Goal: Task Accomplishment & Management: Manage account settings

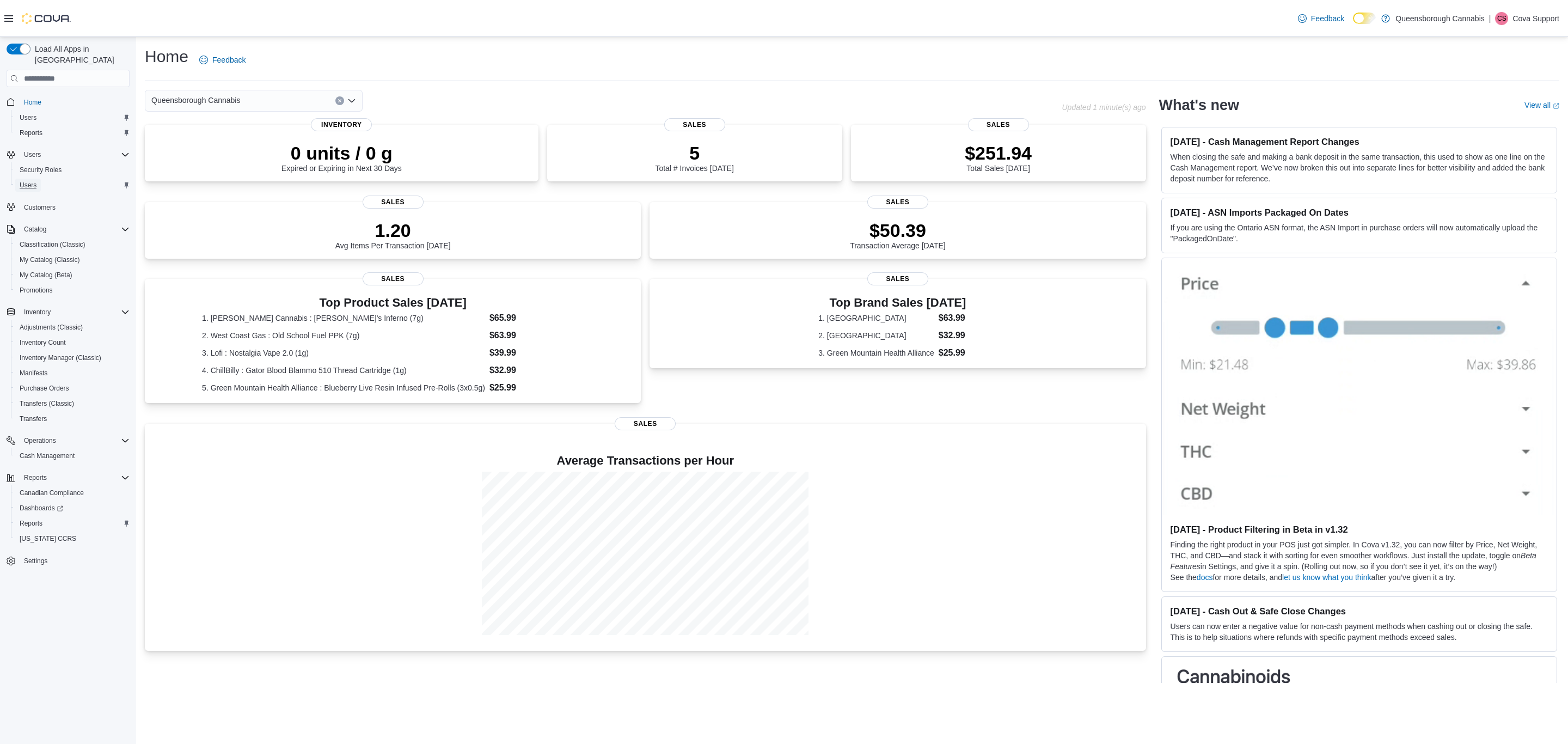
click at [22, 178] on span "Users" at bounding box center [28, 184] width 17 height 13
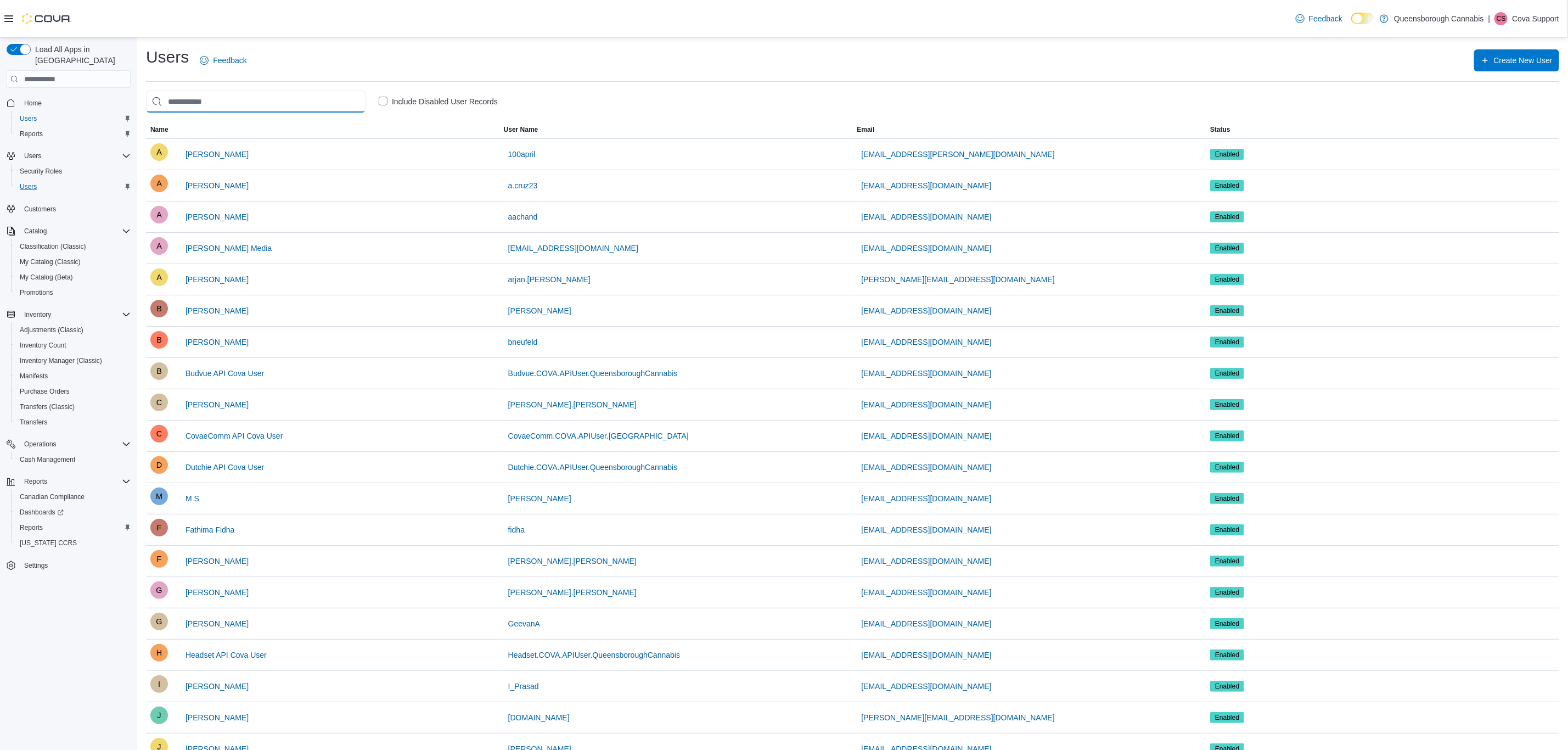
click at [270, 102] on input "search" at bounding box center [255, 101] width 219 height 22
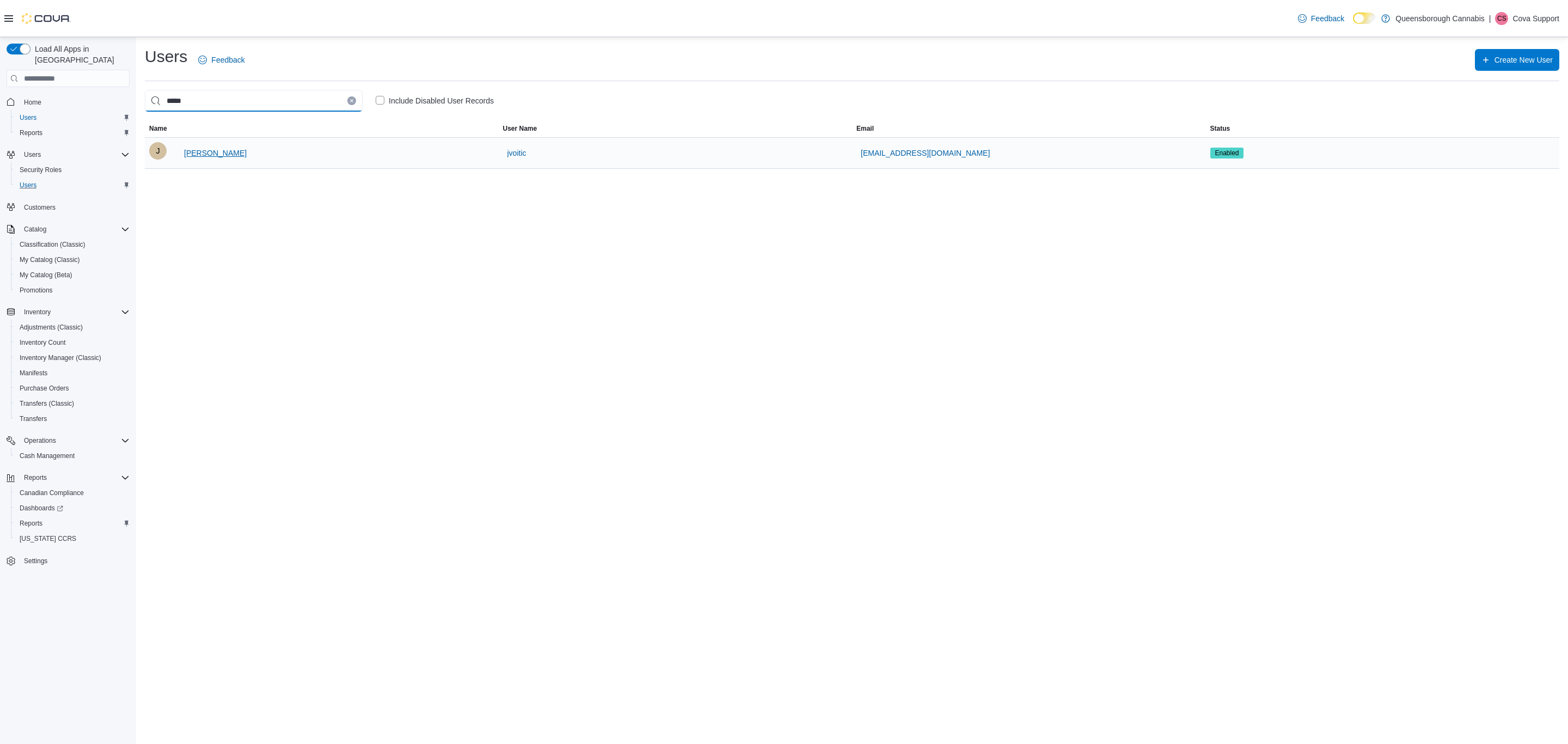
type input "*****"
click at [221, 159] on span "[PERSON_NAME]" at bounding box center [216, 153] width 63 height 11
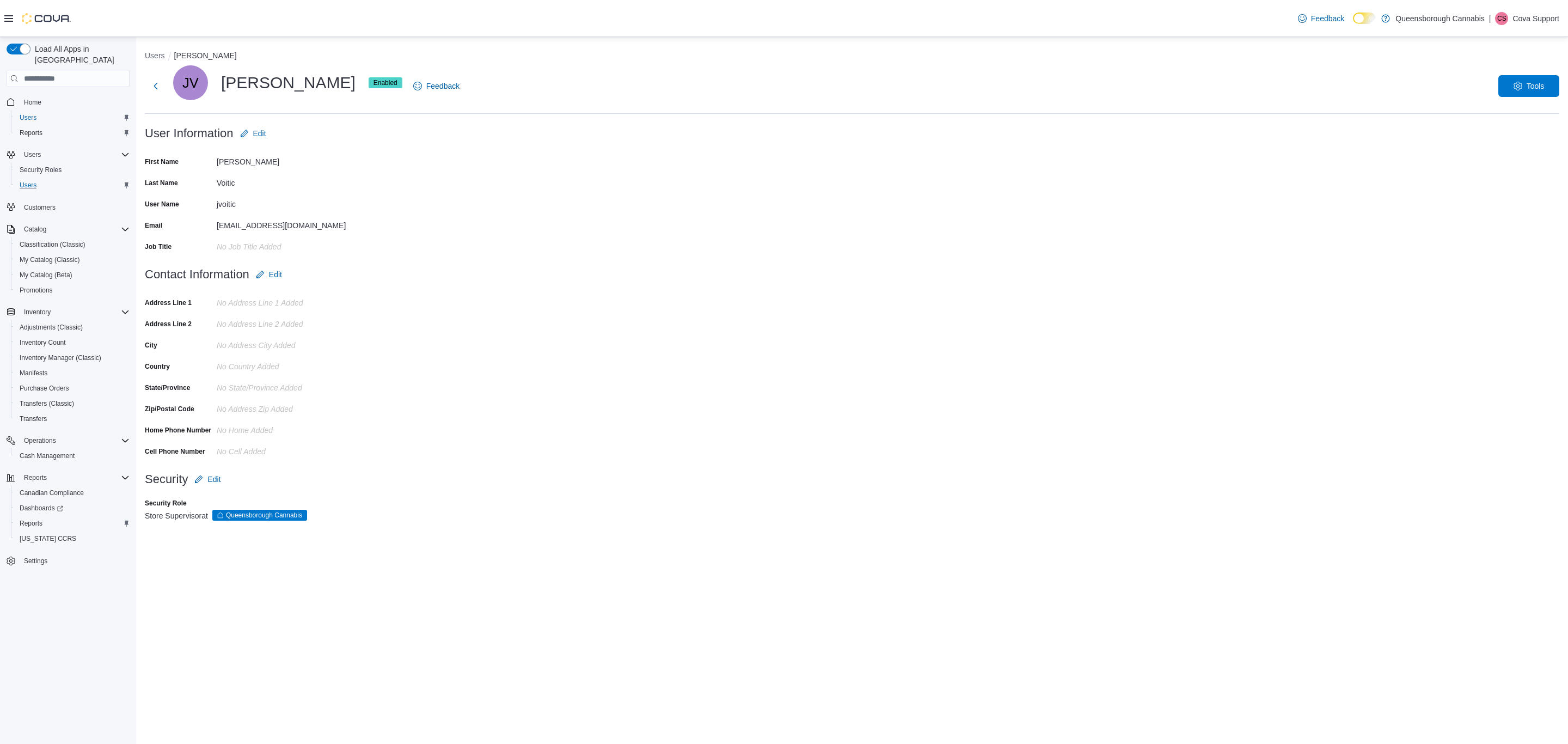
click at [32, 554] on span "Settings" at bounding box center [75, 561] width 110 height 14
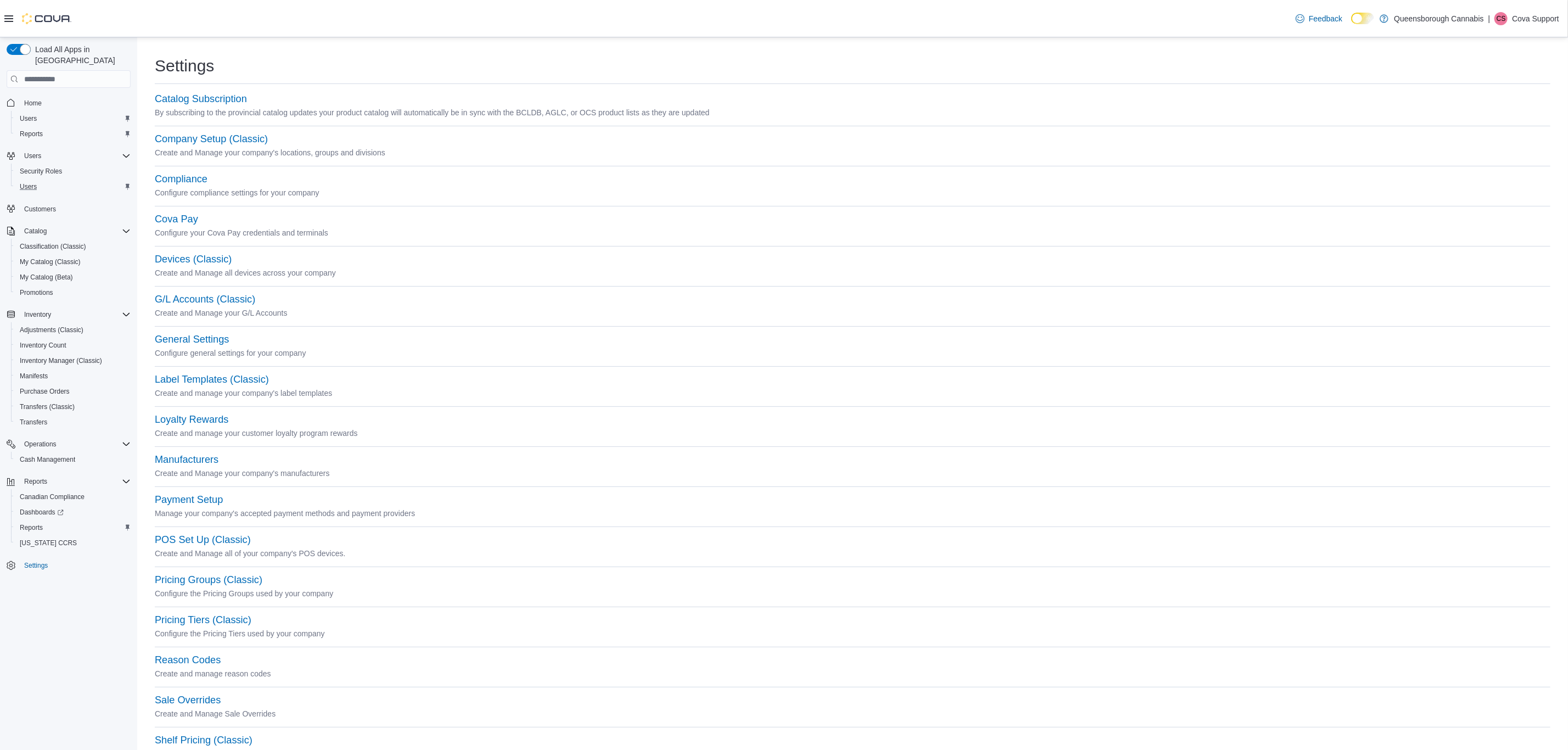
click at [204, 133] on div "Company Setup (Classic)" at bounding box center [853, 139] width 1396 height 13
click at [207, 139] on button "Company Setup (Classic)" at bounding box center [212, 139] width 113 height 12
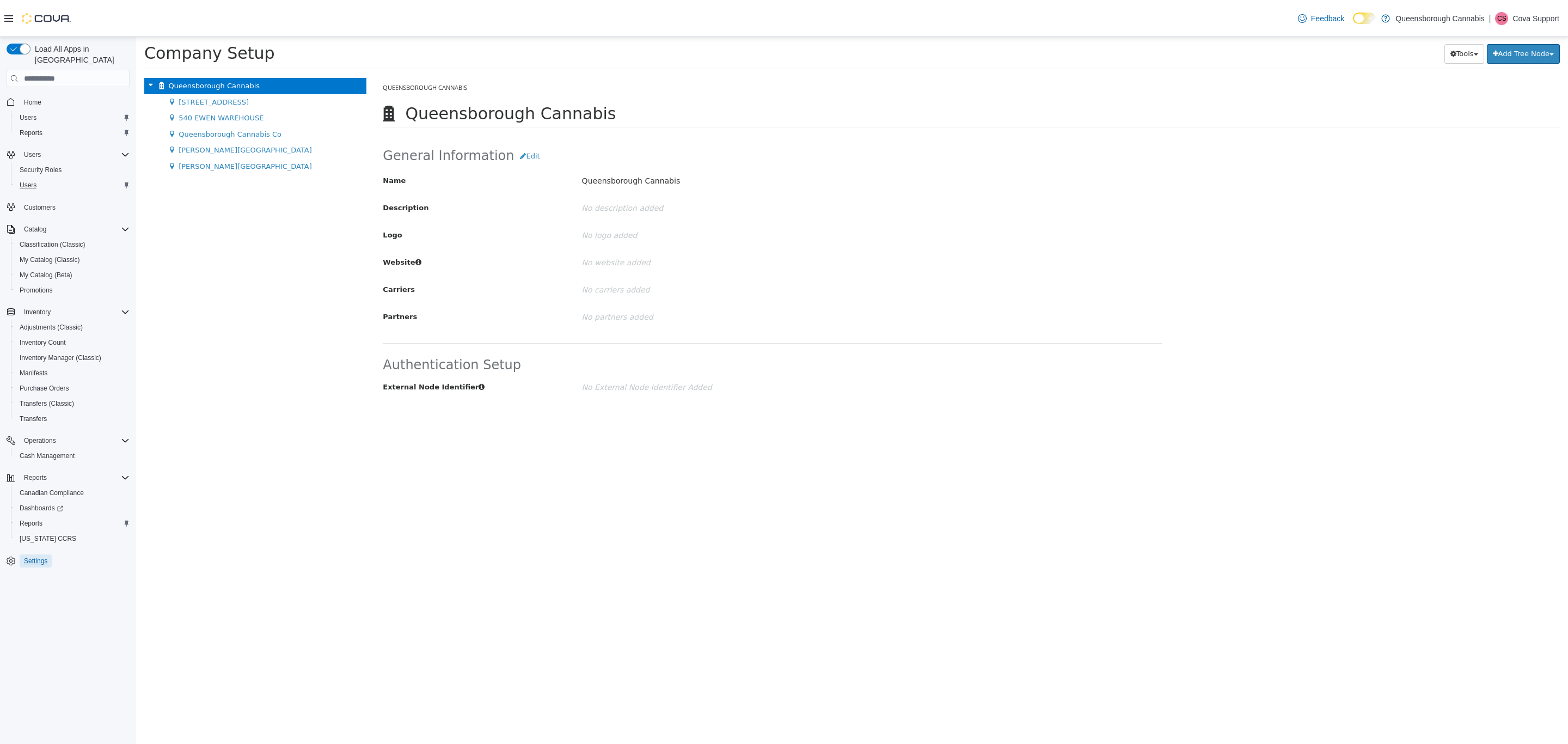
drag, startPoint x: 34, startPoint y: 546, endPoint x: 456, endPoint y: 439, distance: 435.4
click at [34, 557] on span "Settings" at bounding box center [35, 561] width 24 height 9
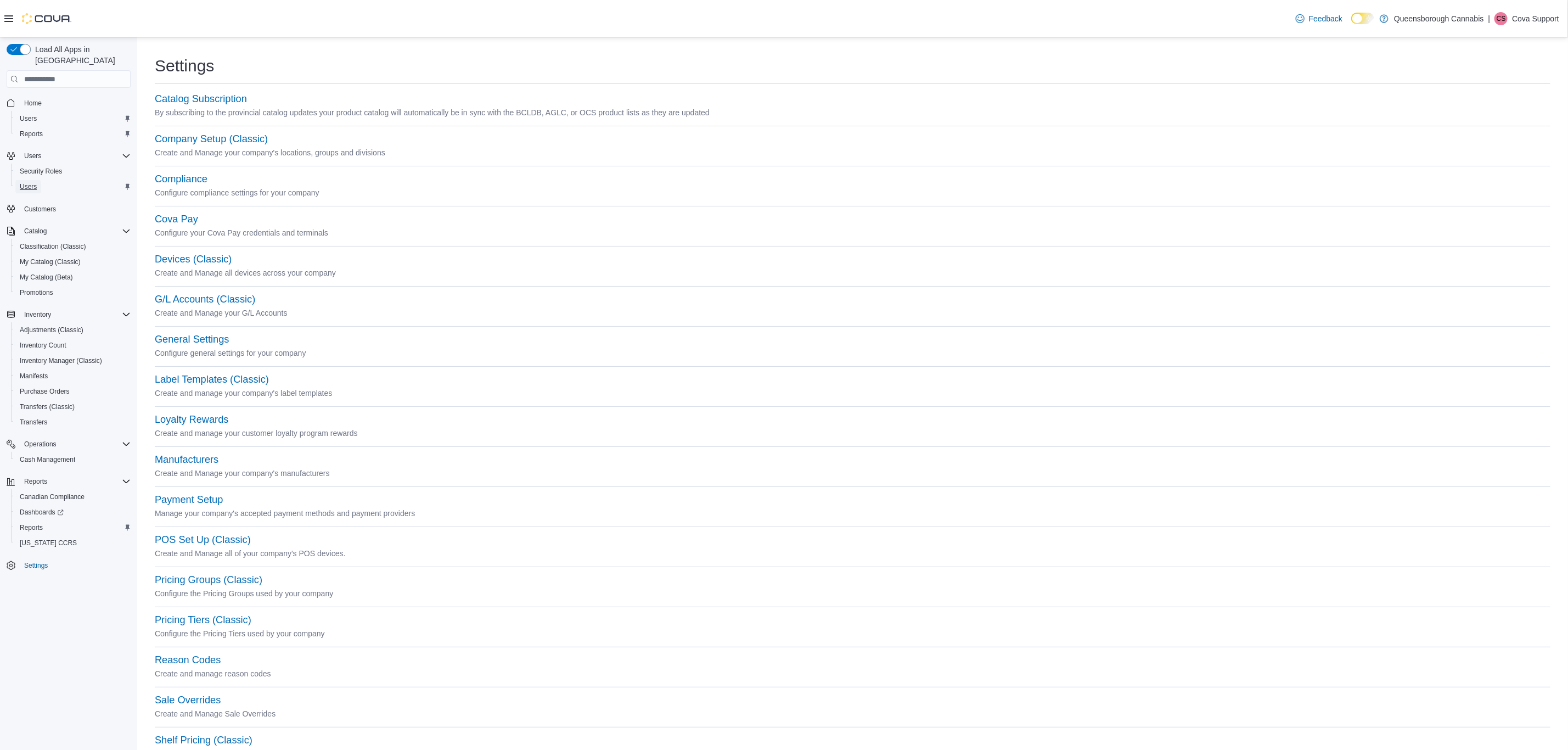
click at [37, 180] on link "Users" at bounding box center [28, 186] width 26 height 13
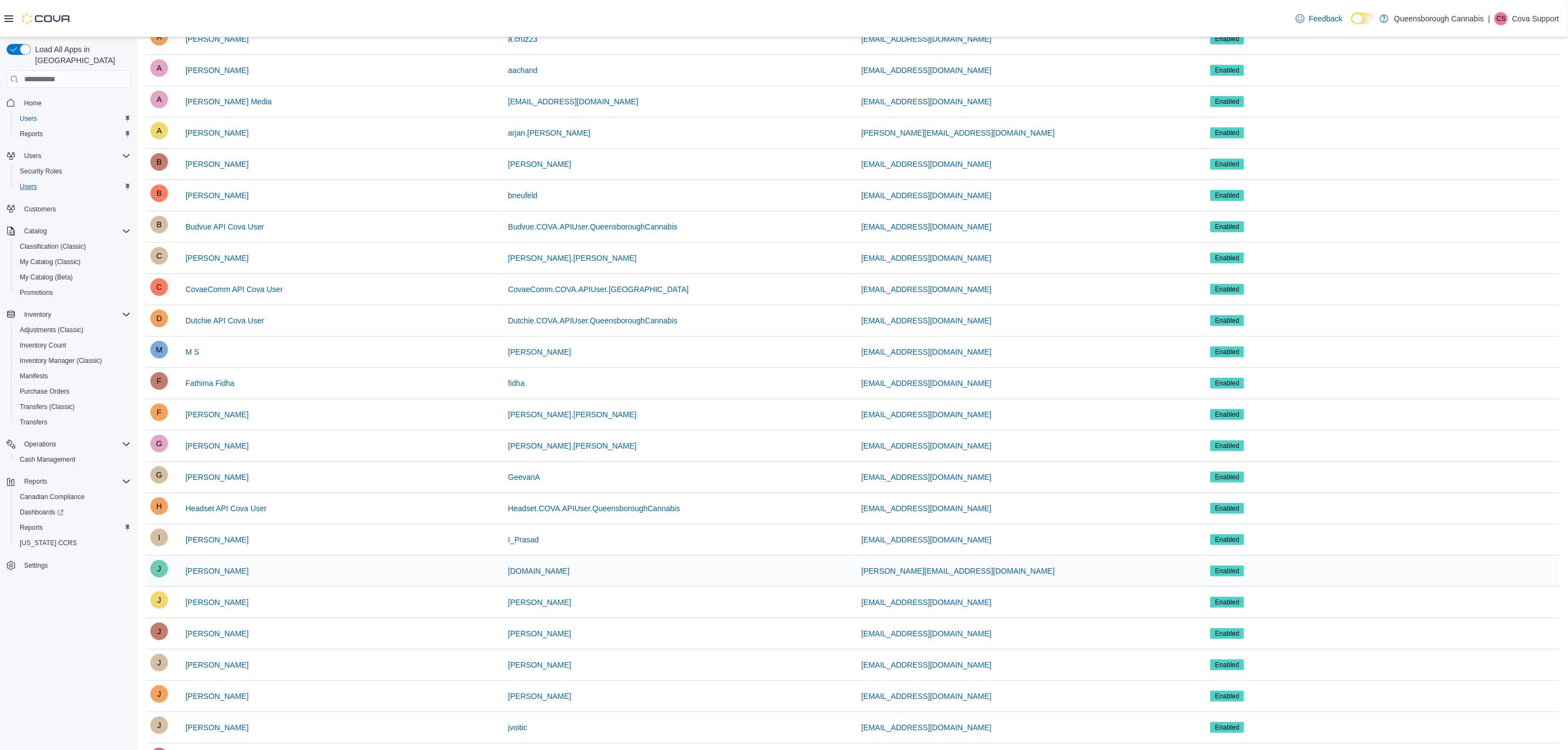
scroll to position [375, 0]
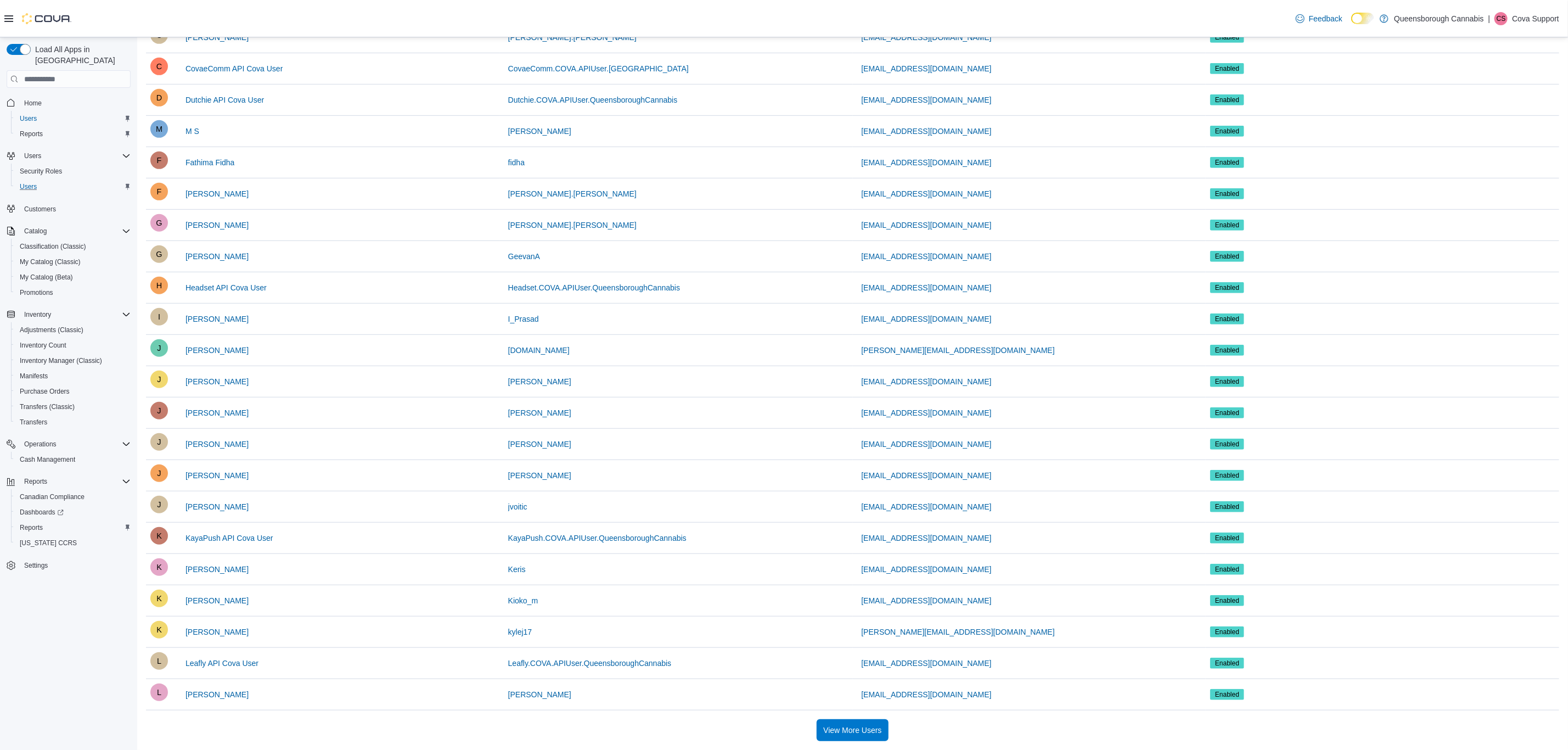
click at [1550, 27] on div "Feedback Dark Mode Queensborough Cannabis | [PERSON_NAME] Support" at bounding box center [1426, 19] width 268 height 22
click at [1519, 19] on p "Cova Support" at bounding box center [1536, 18] width 48 height 13
click at [1486, 120] on button "Sign Out" at bounding box center [1505, 121] width 101 height 18
